Goal: Task Accomplishment & Management: Complete application form

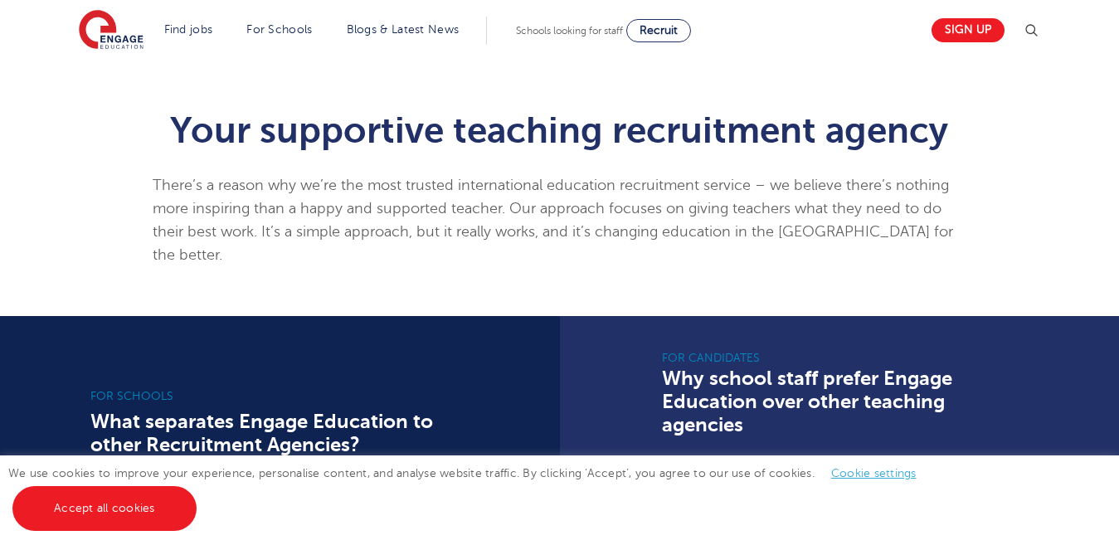
scroll to position [928, 0]
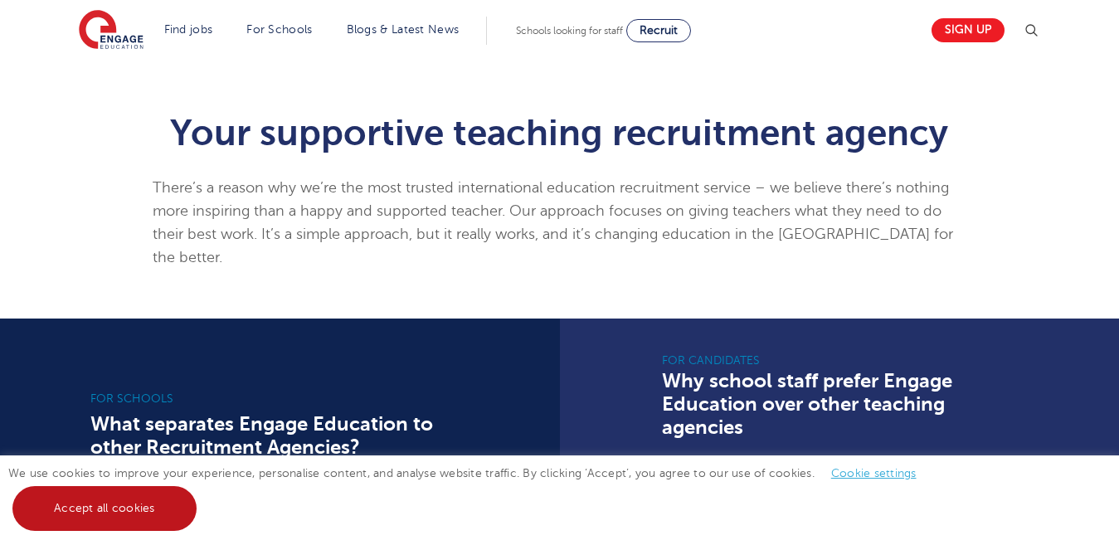
click at [110, 510] on link "Accept all cookies" at bounding box center [104, 508] width 184 height 45
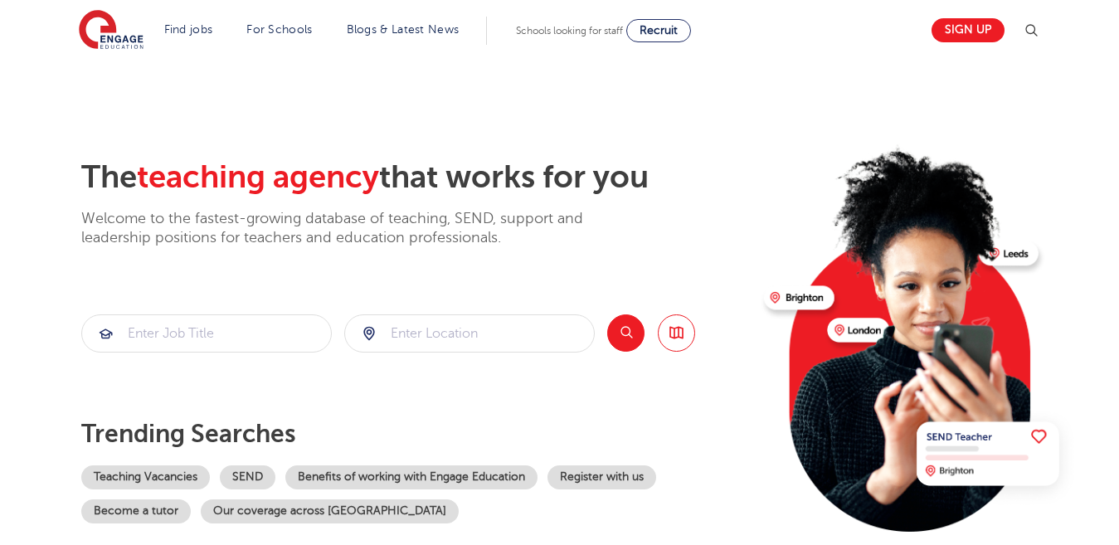
scroll to position [0, 0]
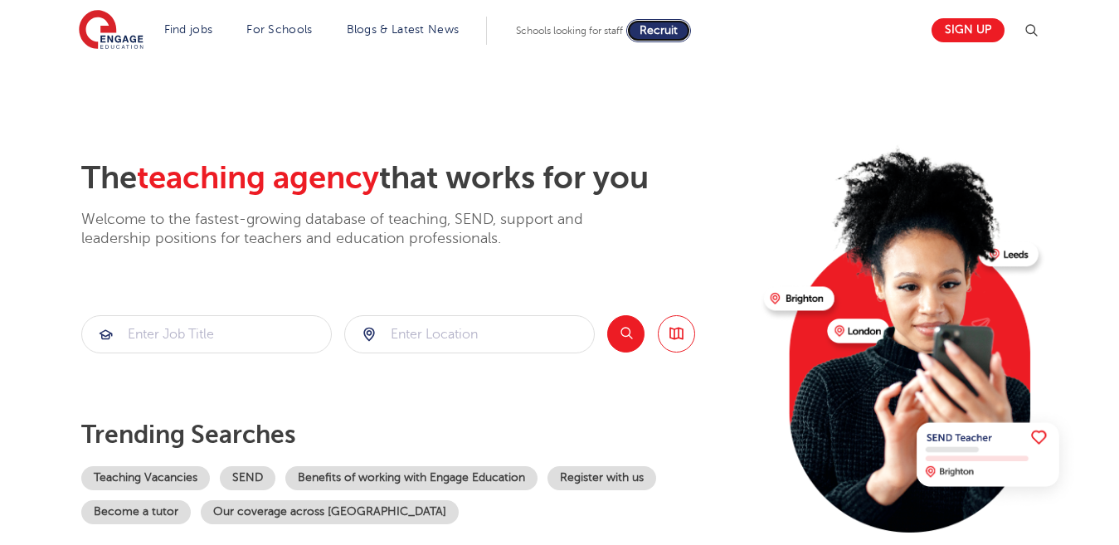
click at [678, 32] on span "Recruit" at bounding box center [659, 30] width 38 height 12
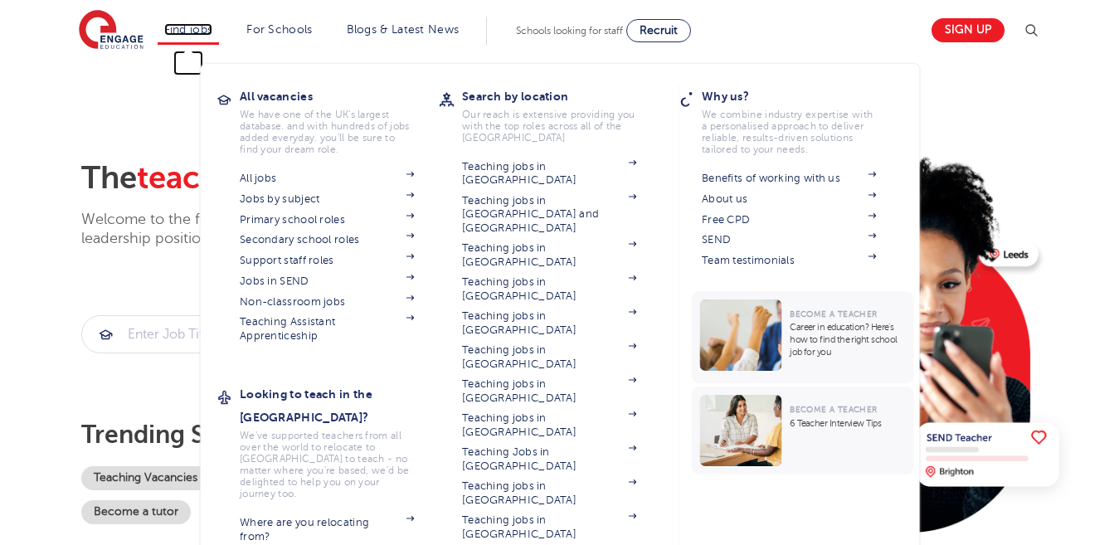
click at [194, 34] on link "Find jobs" at bounding box center [188, 29] width 49 height 12
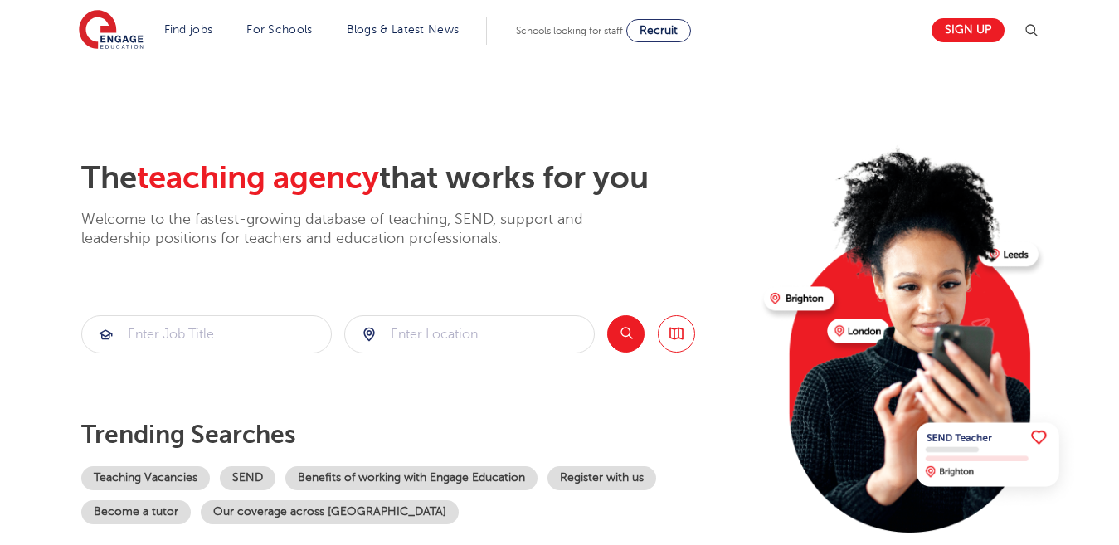
scroll to position [249, 0]
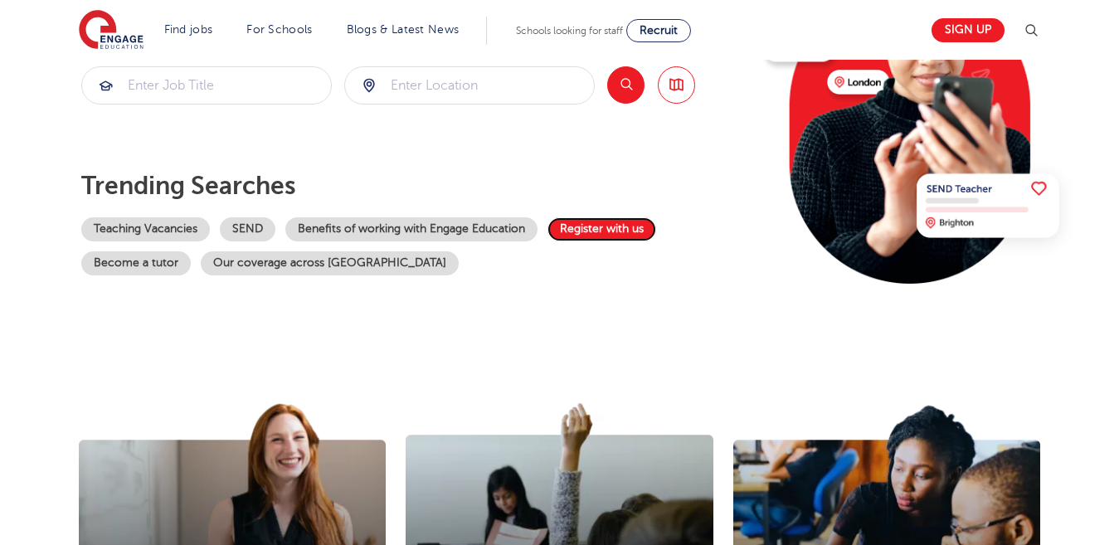
click at [598, 231] on link "Register with us" at bounding box center [602, 229] width 109 height 24
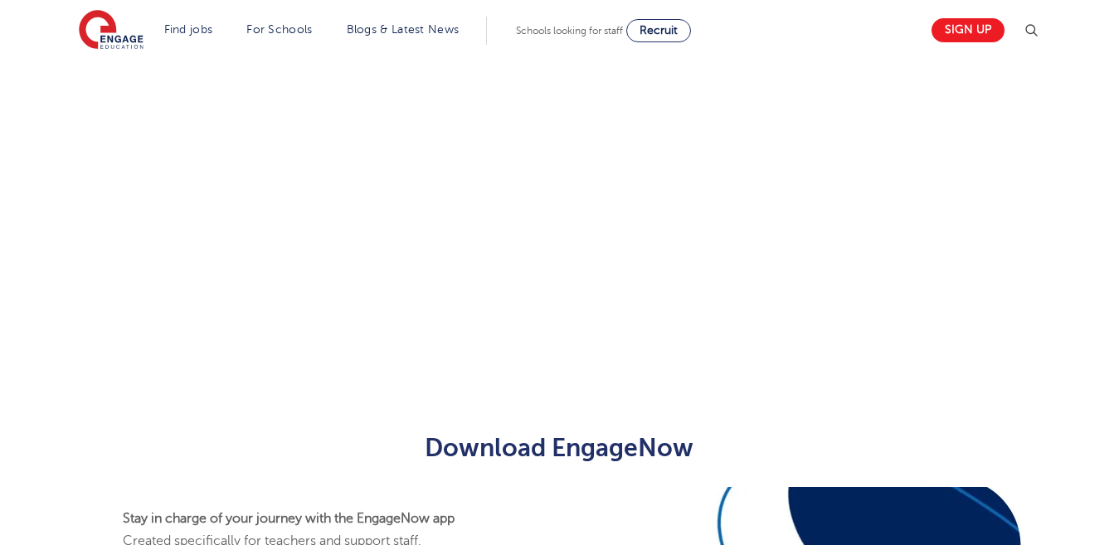
scroll to position [307, 0]
